Goal: Information Seeking & Learning: Learn about a topic

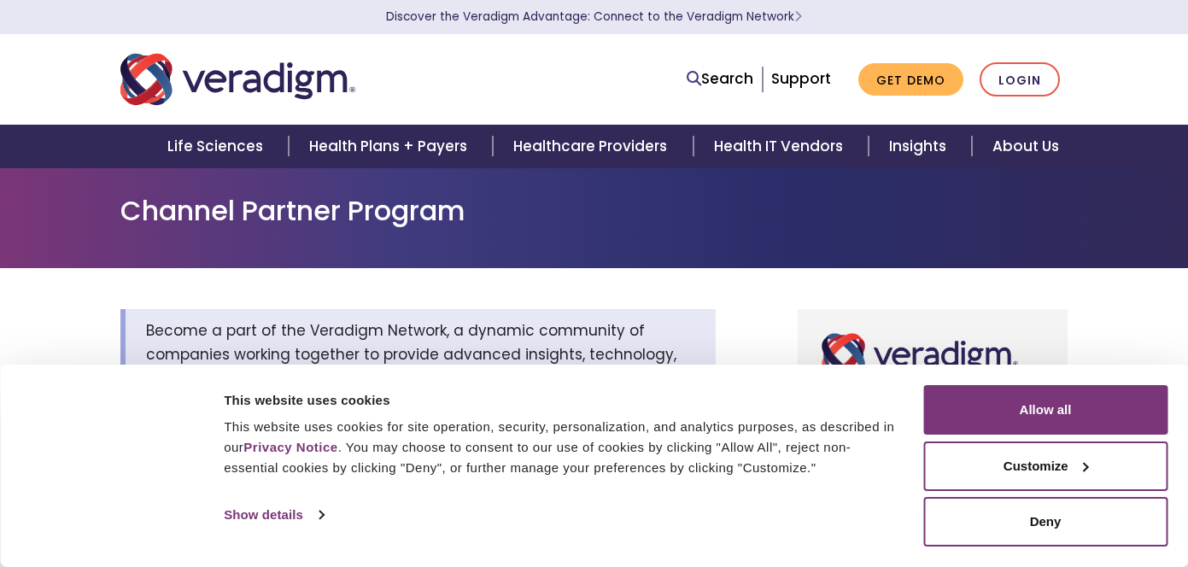
scroll to position [482, 0]
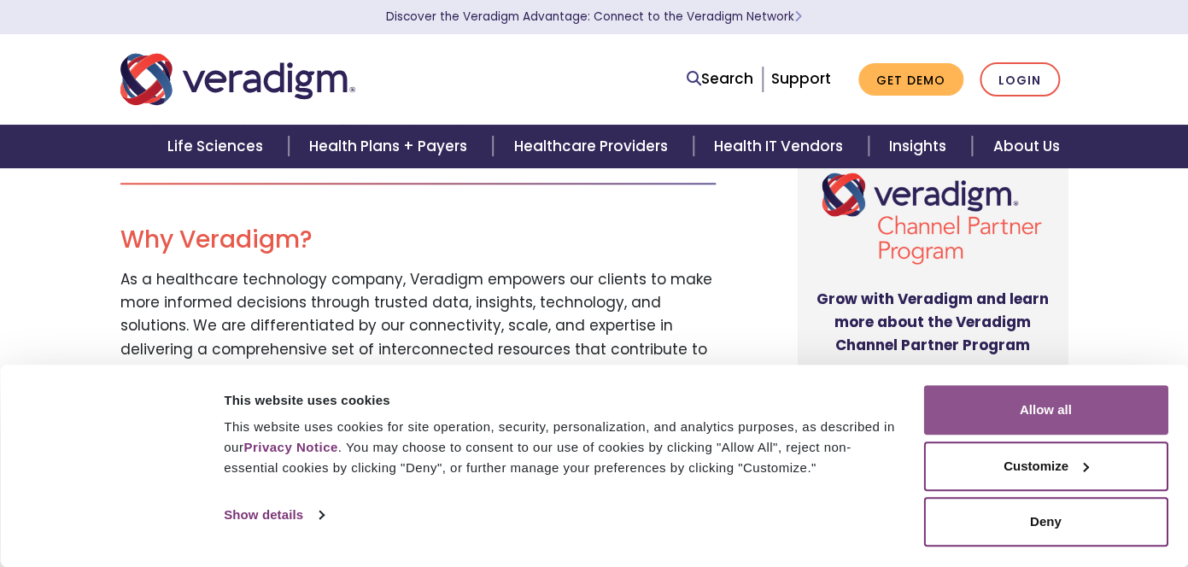
click at [936, 408] on button "Allow all" at bounding box center [1045, 410] width 244 height 50
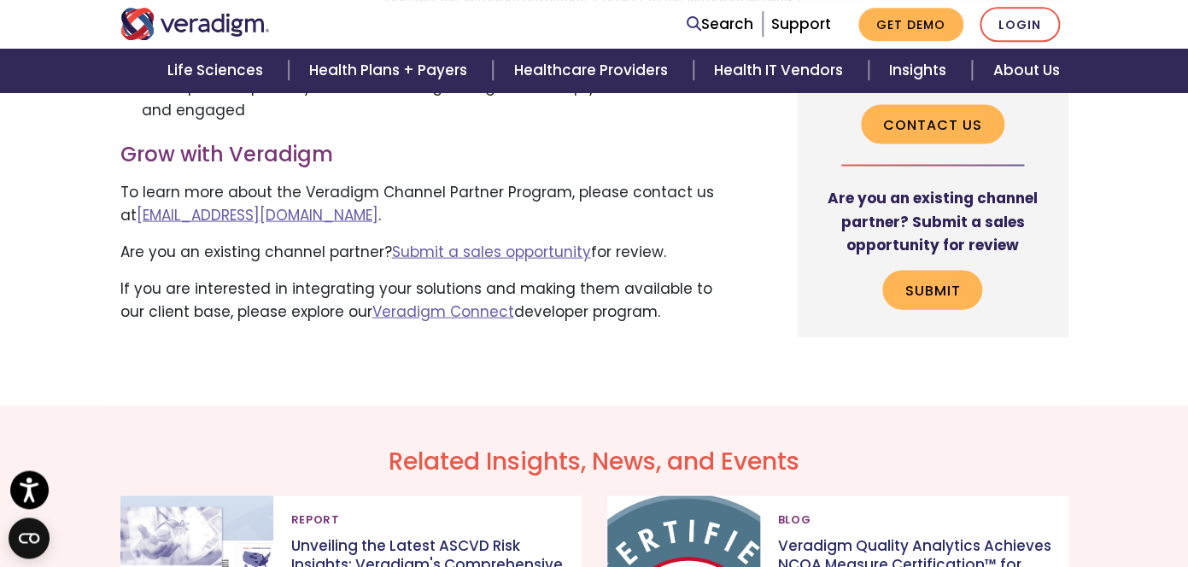
scroll to position [1197, 0]
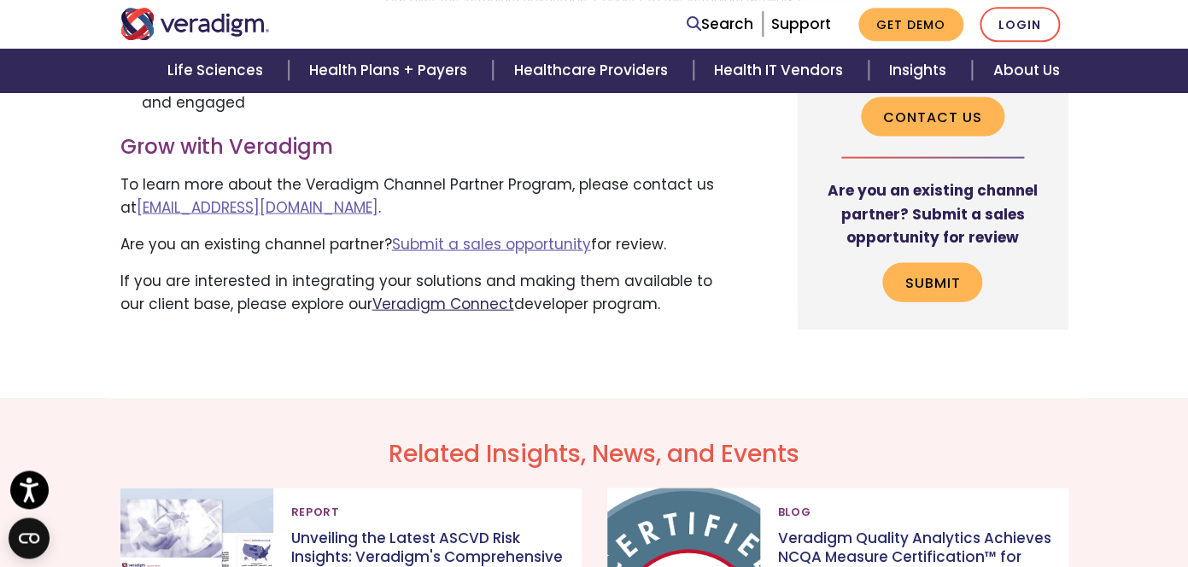
click at [424, 293] on link "Veradigm Connect" at bounding box center [443, 303] width 142 height 20
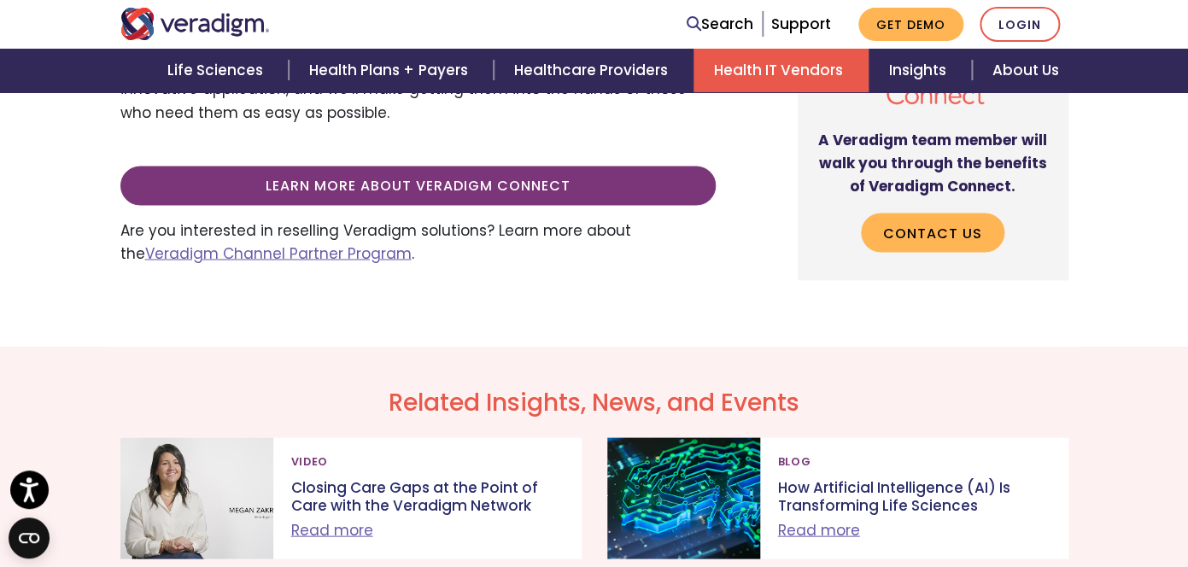
scroll to position [1065, 0]
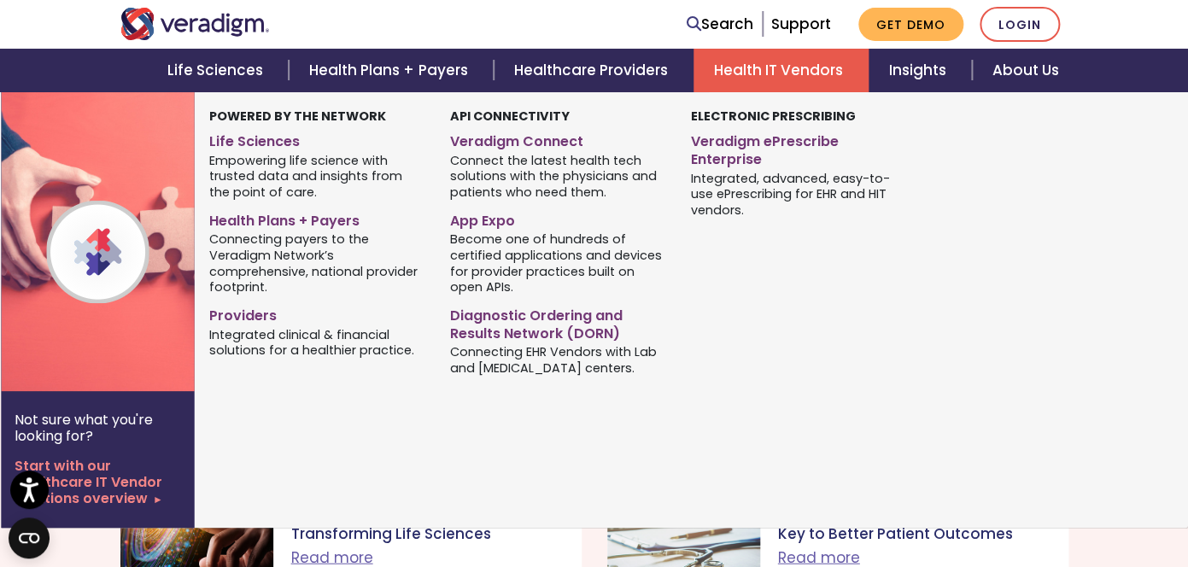
click at [758, 68] on link "Health IT Vendors" at bounding box center [780, 71] width 175 height 44
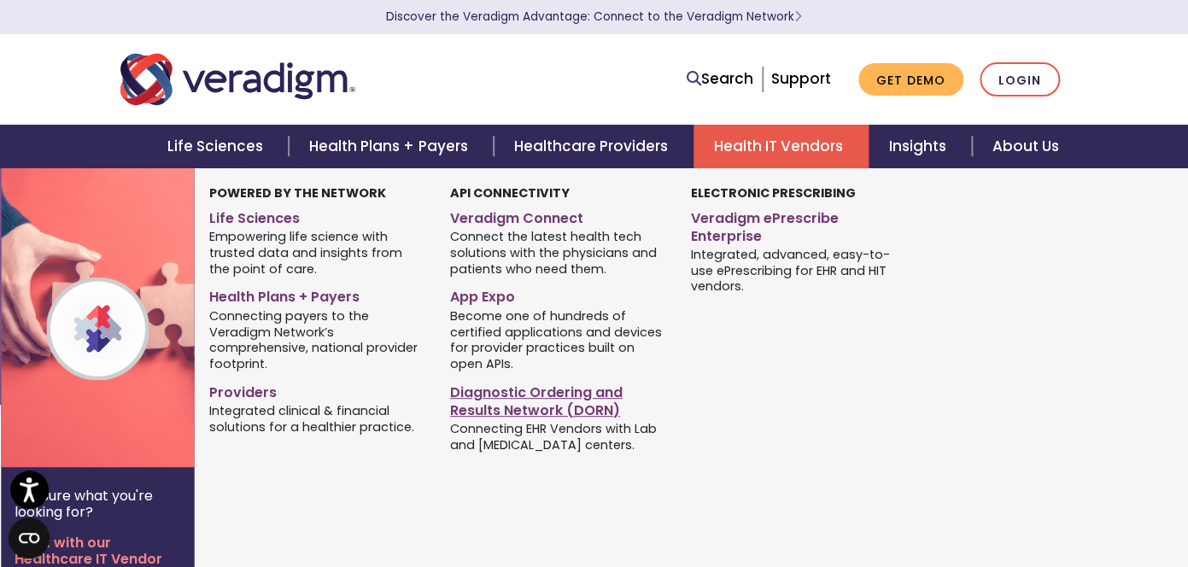
click at [480, 399] on link "Diagnostic Ordering and Results Network (DORN)" at bounding box center [557, 398] width 215 height 43
click at [551, 215] on link "Veradigm Connect" at bounding box center [557, 215] width 215 height 25
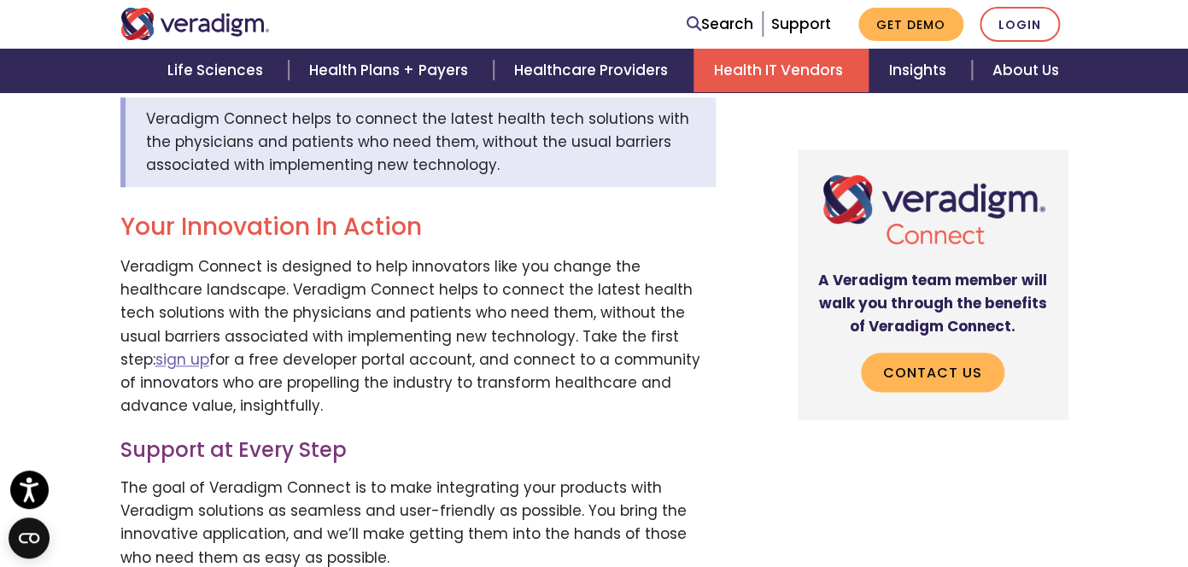
scroll to position [836, 0]
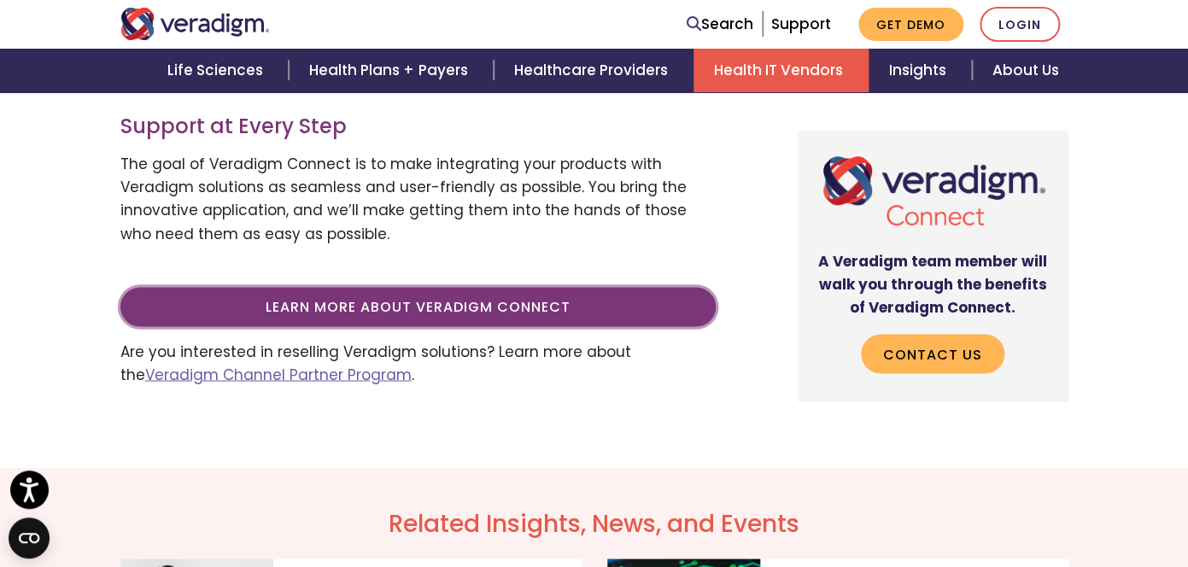
click at [520, 313] on link "Learn more about Veradigm Connect" at bounding box center [417, 306] width 595 height 39
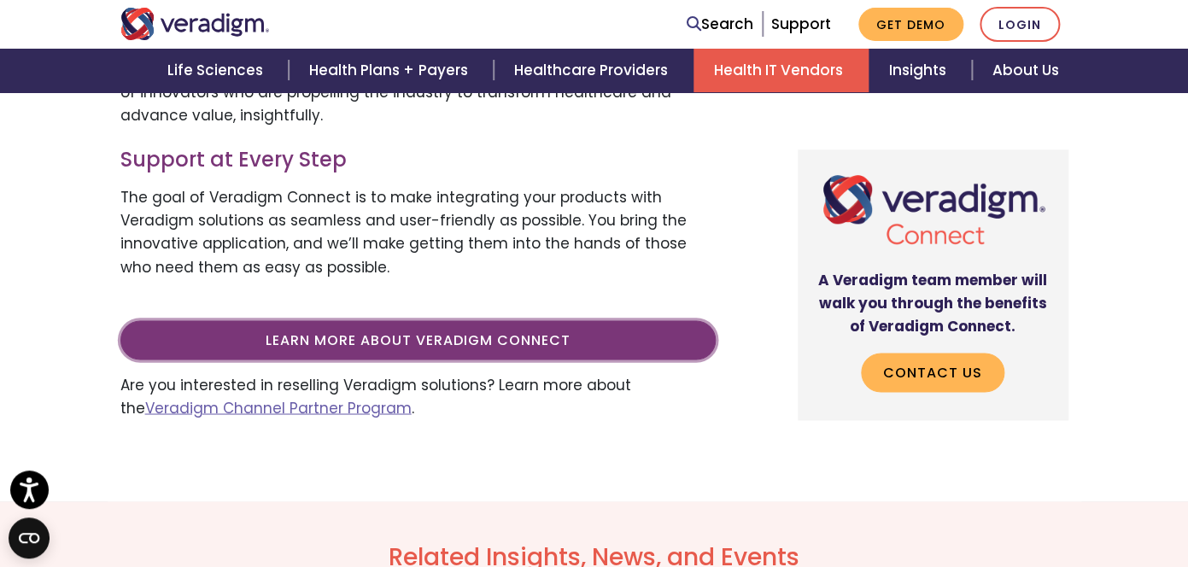
scroll to position [337, 0]
